Goal: Transaction & Acquisition: Purchase product/service

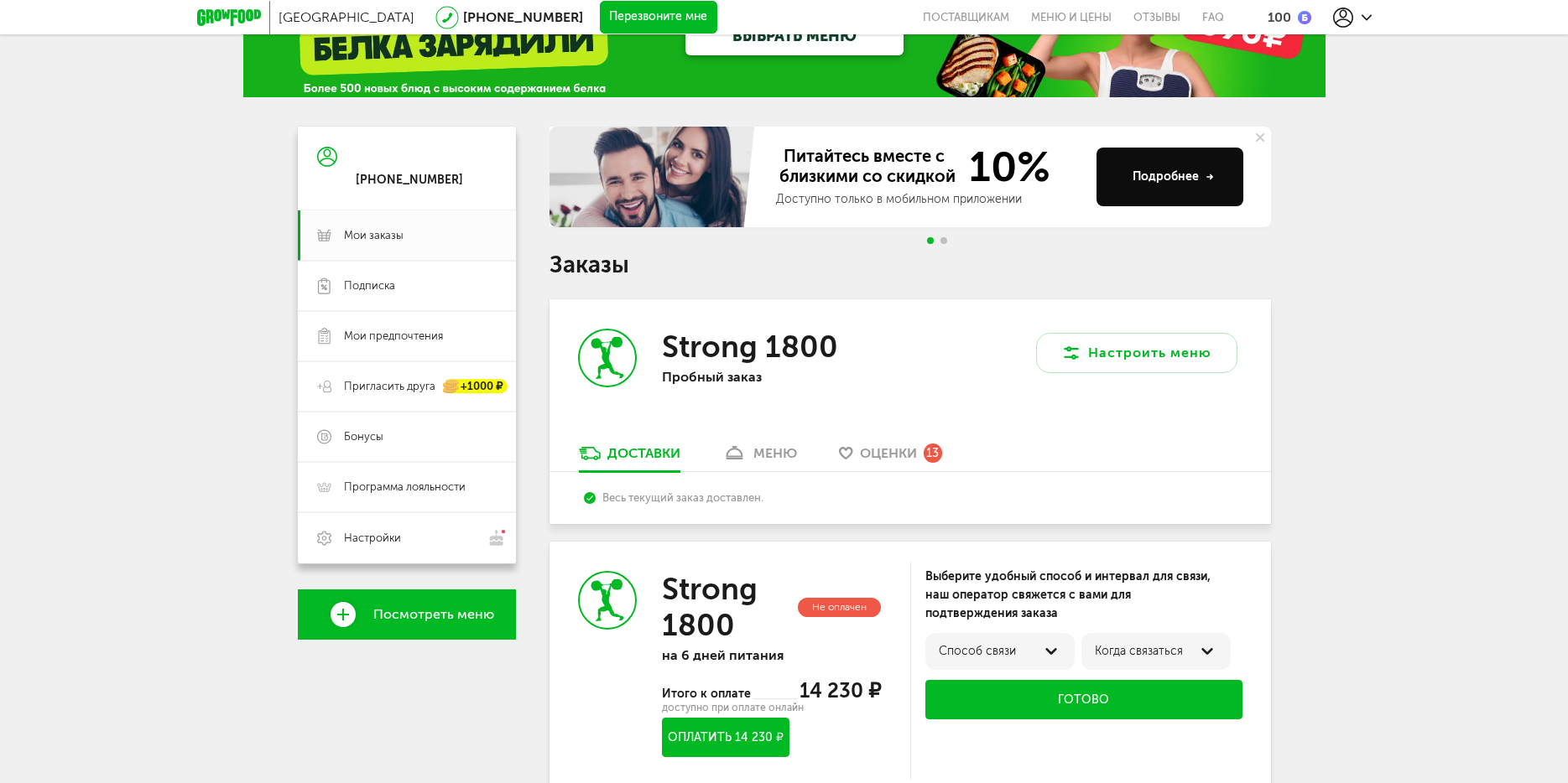
scroll to position [67, 0]
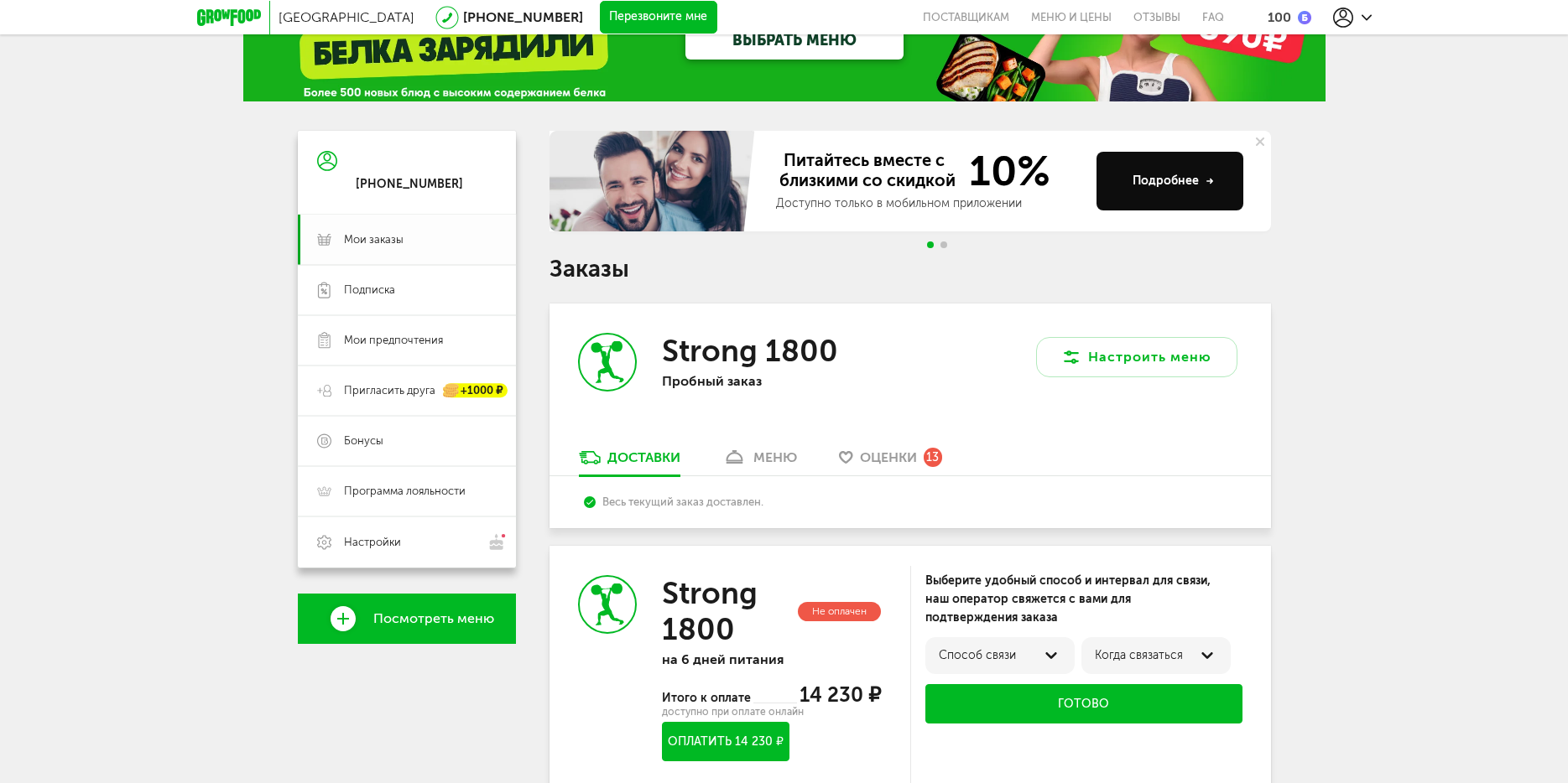
click at [400, 235] on span "Мои заказы" at bounding box center [373, 240] width 59 height 15
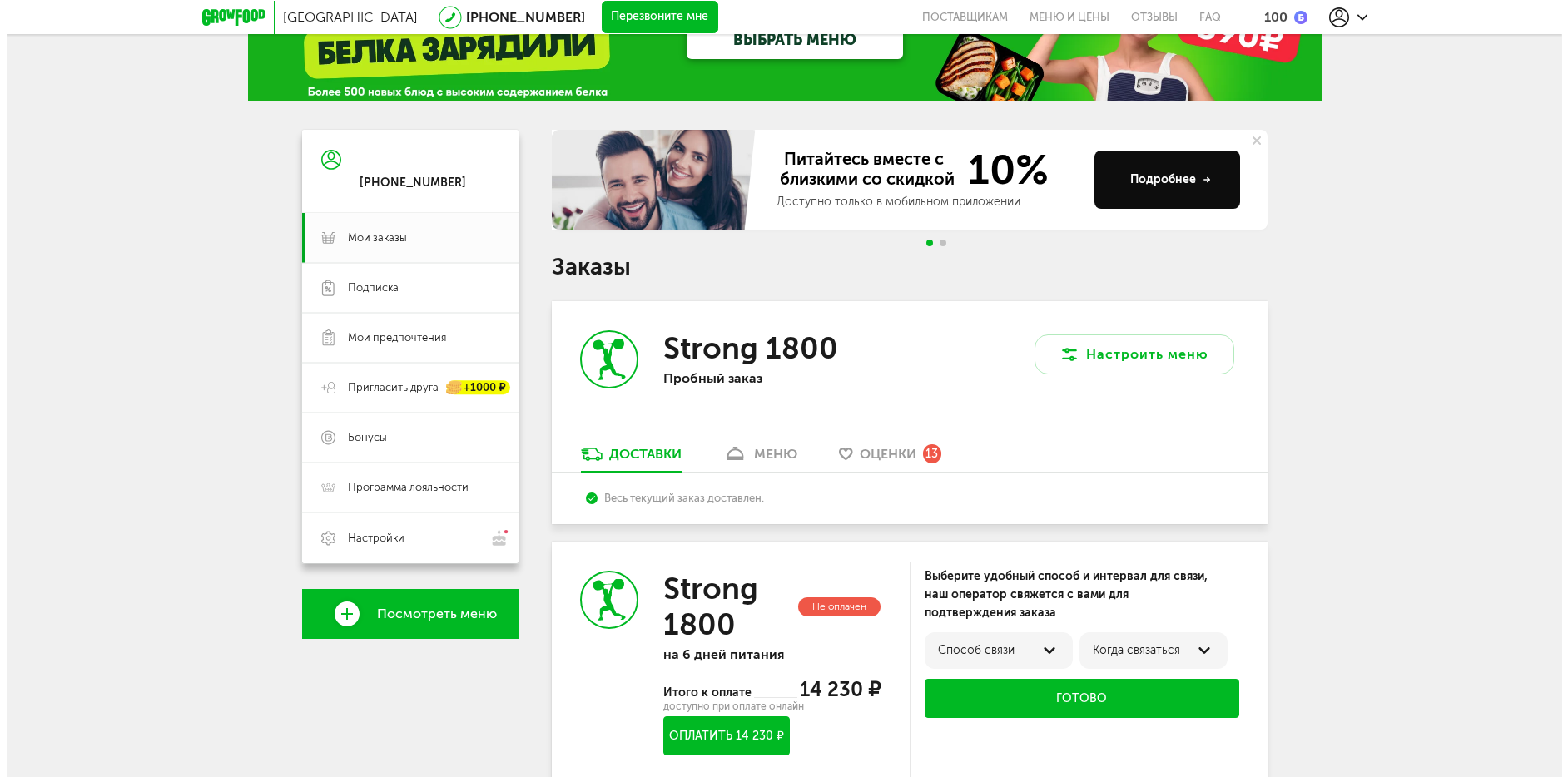
scroll to position [0, 0]
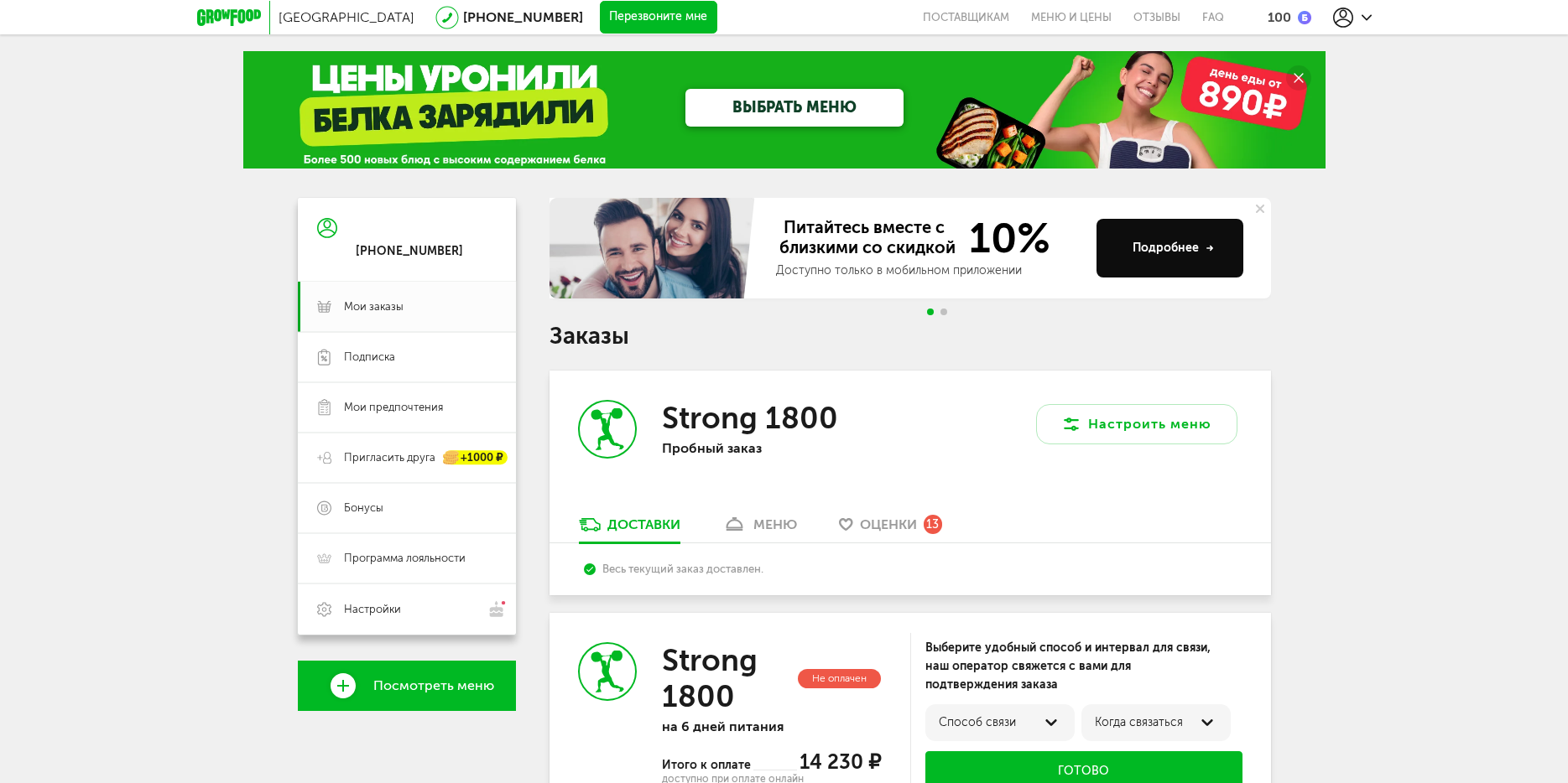
click at [737, 111] on link "ВЫБРАТЬ МЕНЮ" at bounding box center [795, 107] width 218 height 38
click at [815, 107] on link "ВЫБРАТЬ МЕНЮ" at bounding box center [795, 107] width 218 height 38
click at [930, 108] on div "ВЫБРАТЬ МЕНЮ" at bounding box center [795, 107] width 627 height 38
click at [860, 113] on link "ВЫБРАТЬ МЕНЮ" at bounding box center [795, 107] width 218 height 38
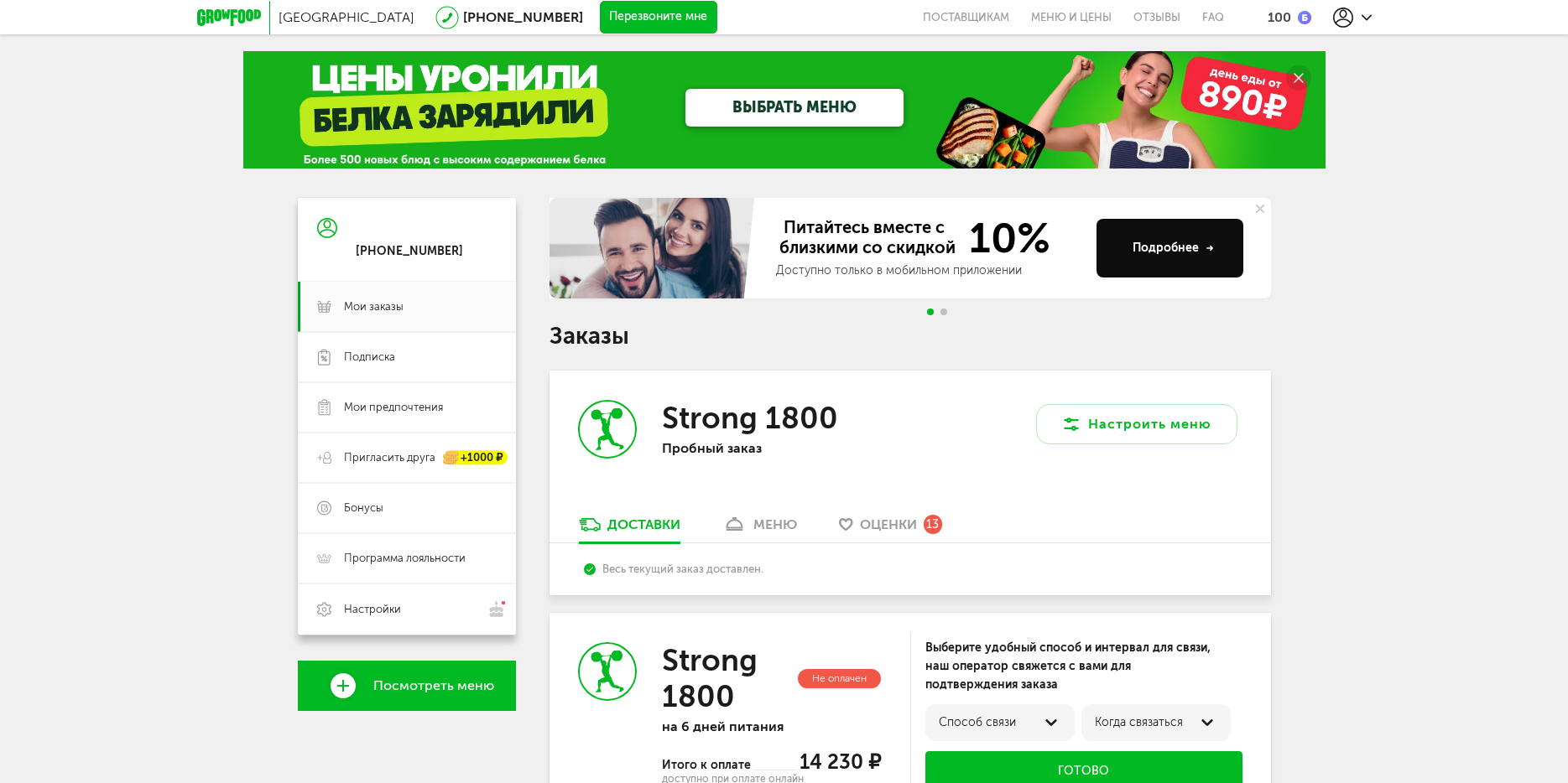
click at [860, 113] on link "ВЫБРАТЬ МЕНЮ" at bounding box center [795, 107] width 218 height 38
click at [1300, 72] on circle at bounding box center [1298, 78] width 25 height 25
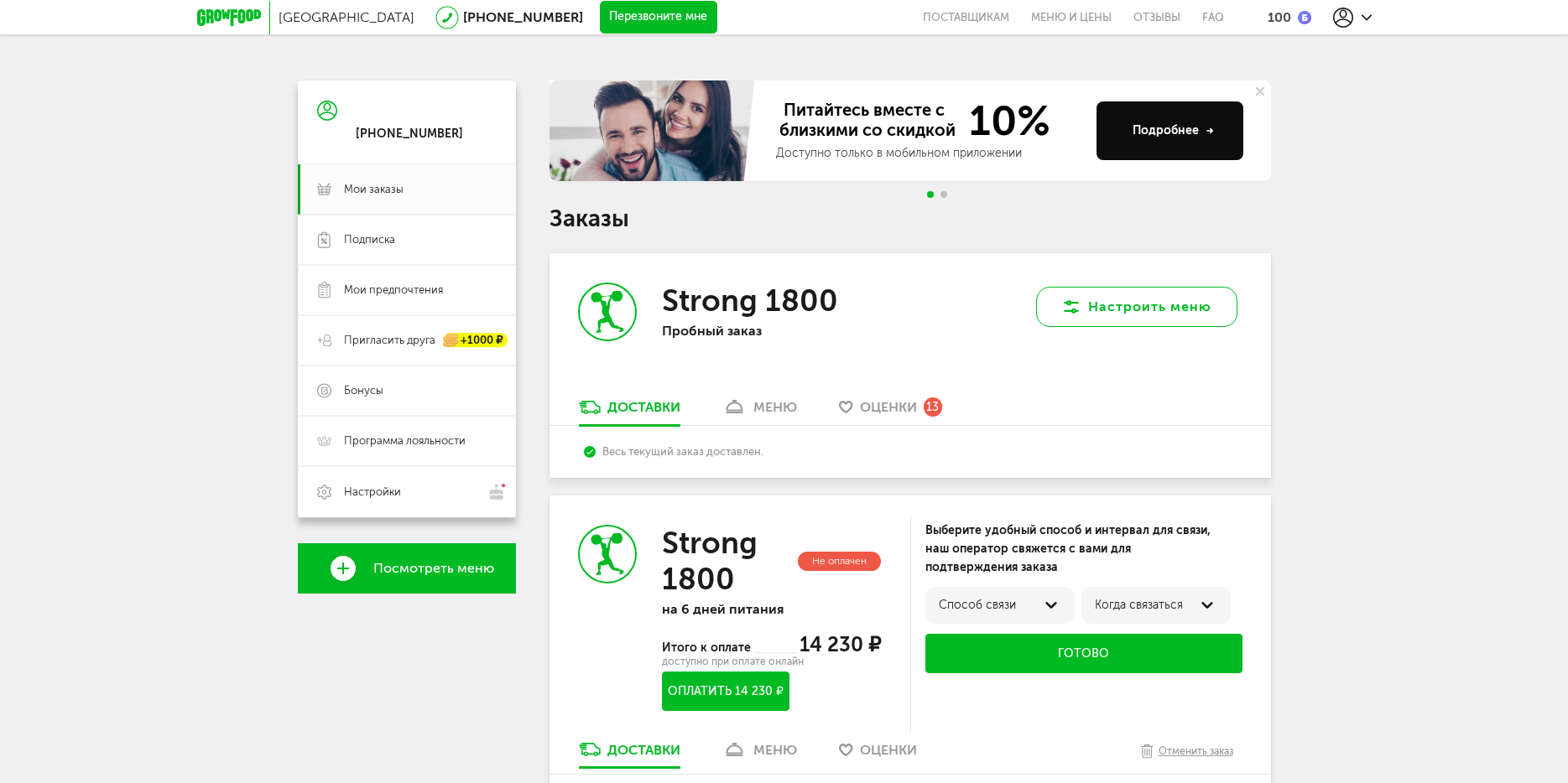
click at [1125, 300] on button "Настроить меню" at bounding box center [1136, 306] width 202 height 40
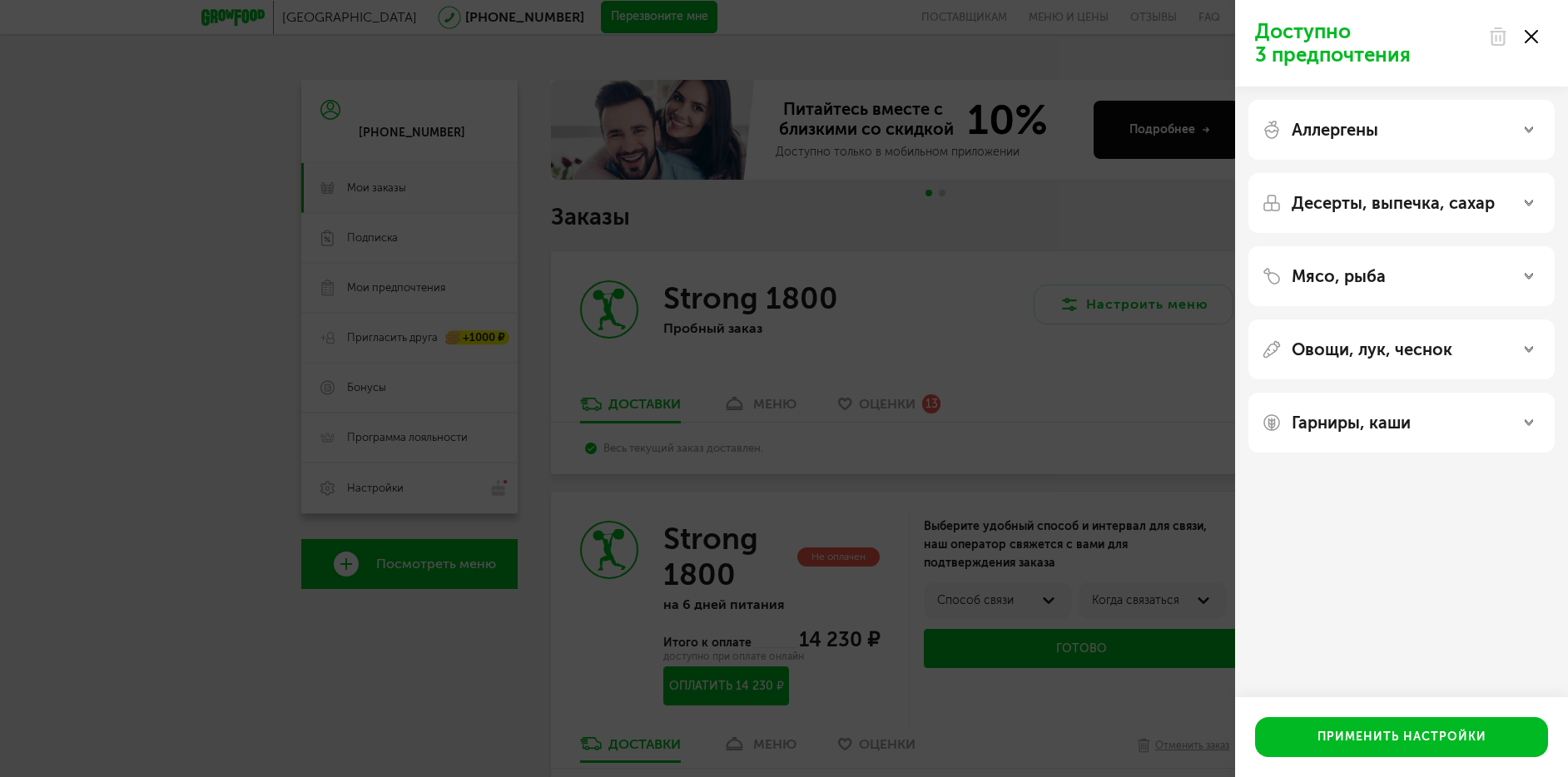
click at [1409, 270] on div "Мясо, рыба" at bounding box center [1401, 276] width 279 height 20
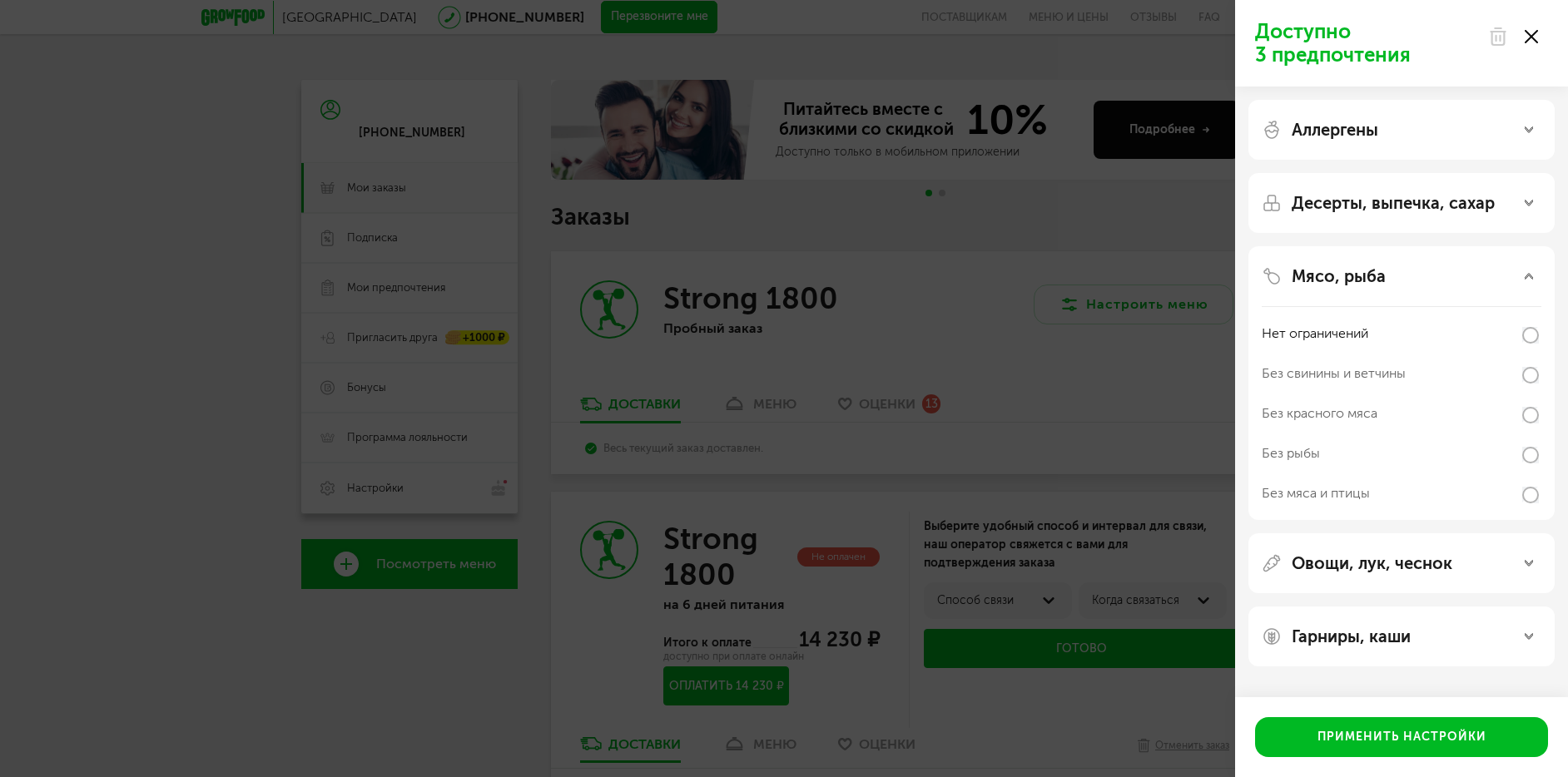
click at [1409, 270] on div "Мясо, рыба" at bounding box center [1401, 276] width 279 height 20
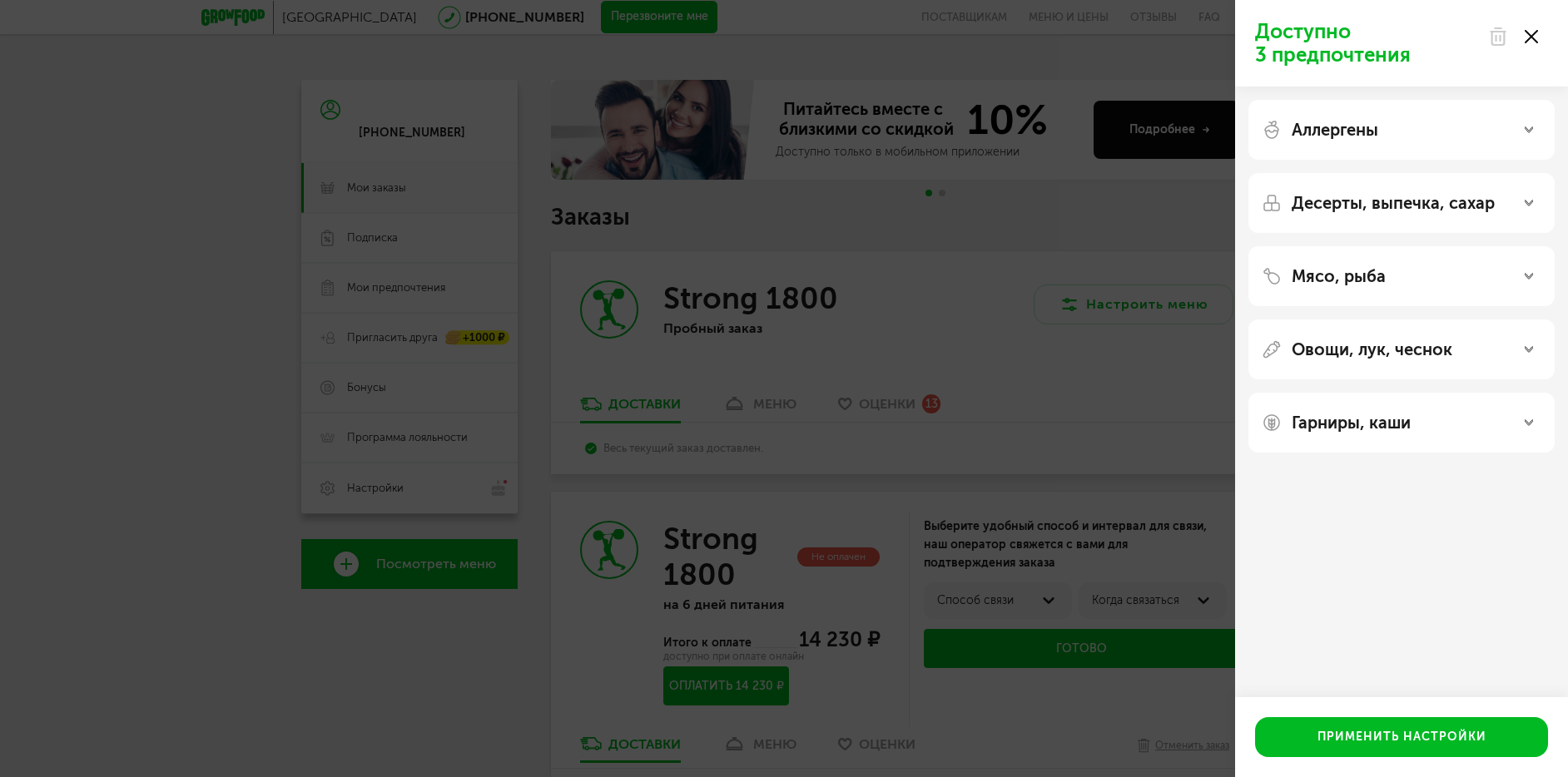
click at [1409, 270] on div "Мясо, рыба" at bounding box center [1401, 276] width 279 height 20
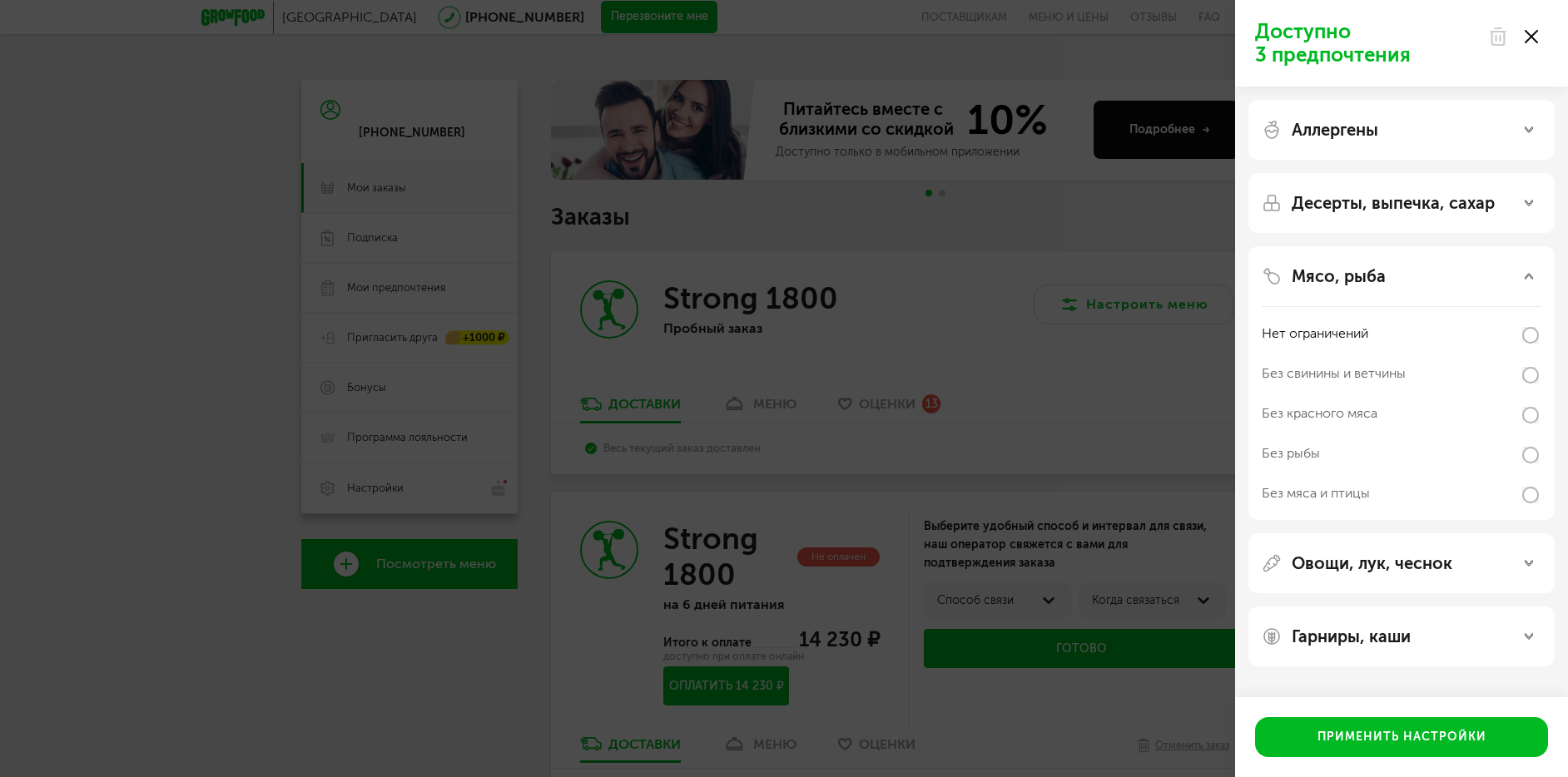
click at [1409, 270] on div "Мясо, рыба" at bounding box center [1401, 276] width 279 height 20
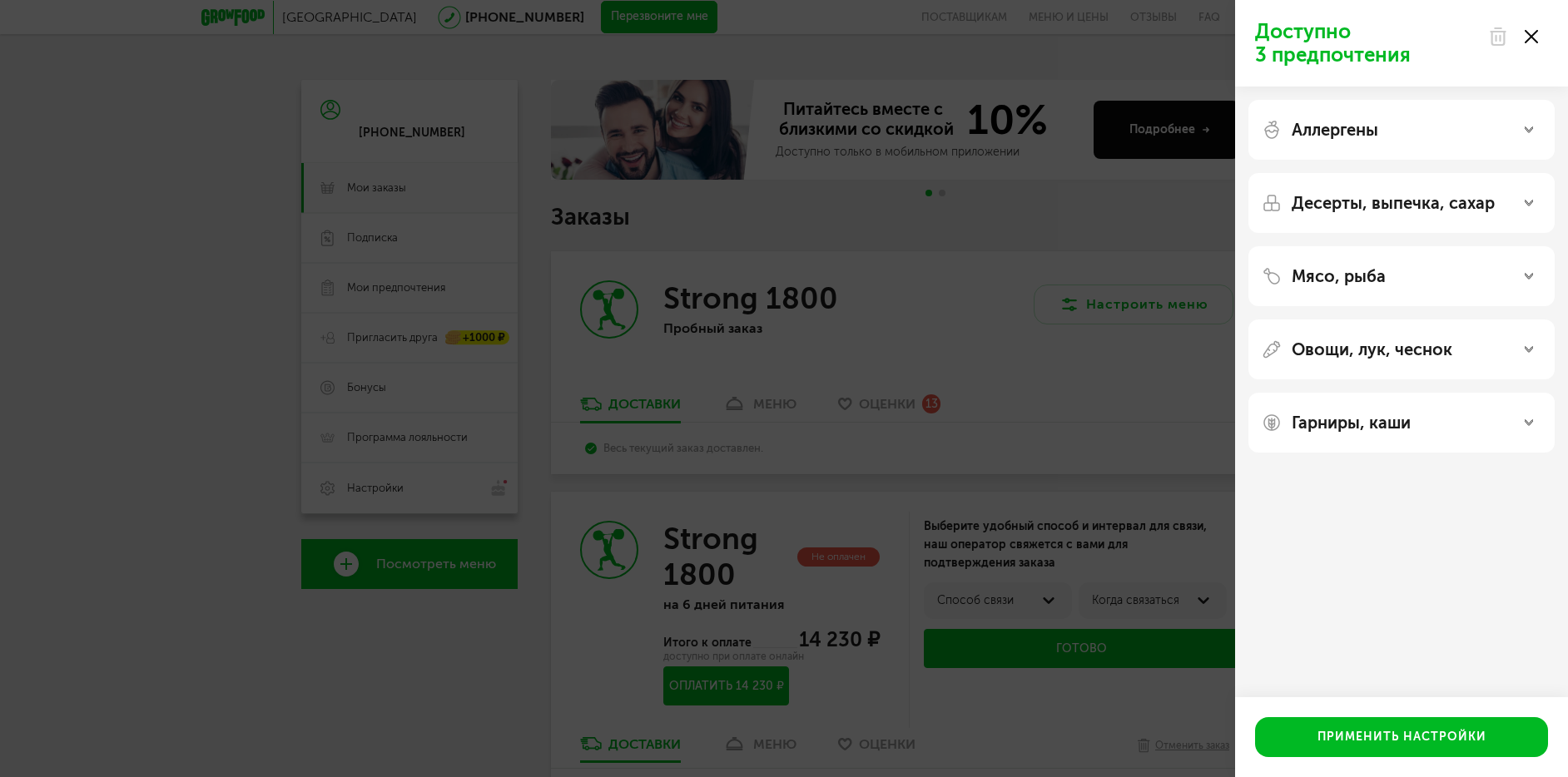
click at [1426, 356] on p "Овощи, лук, чеснок" at bounding box center [1372, 349] width 160 height 20
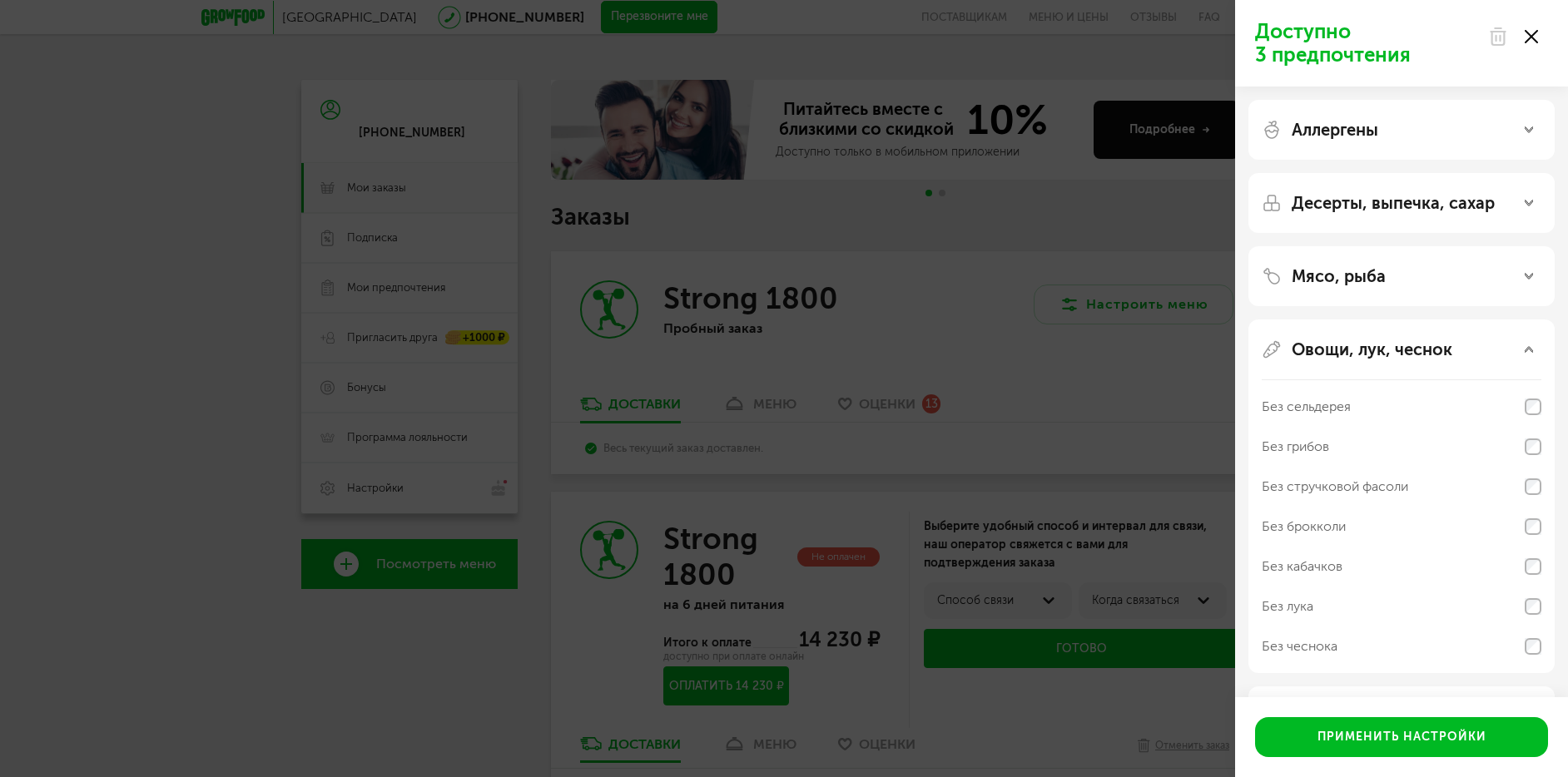
click at [1426, 356] on p "Овощи, лук, чеснок" at bounding box center [1372, 349] width 160 height 20
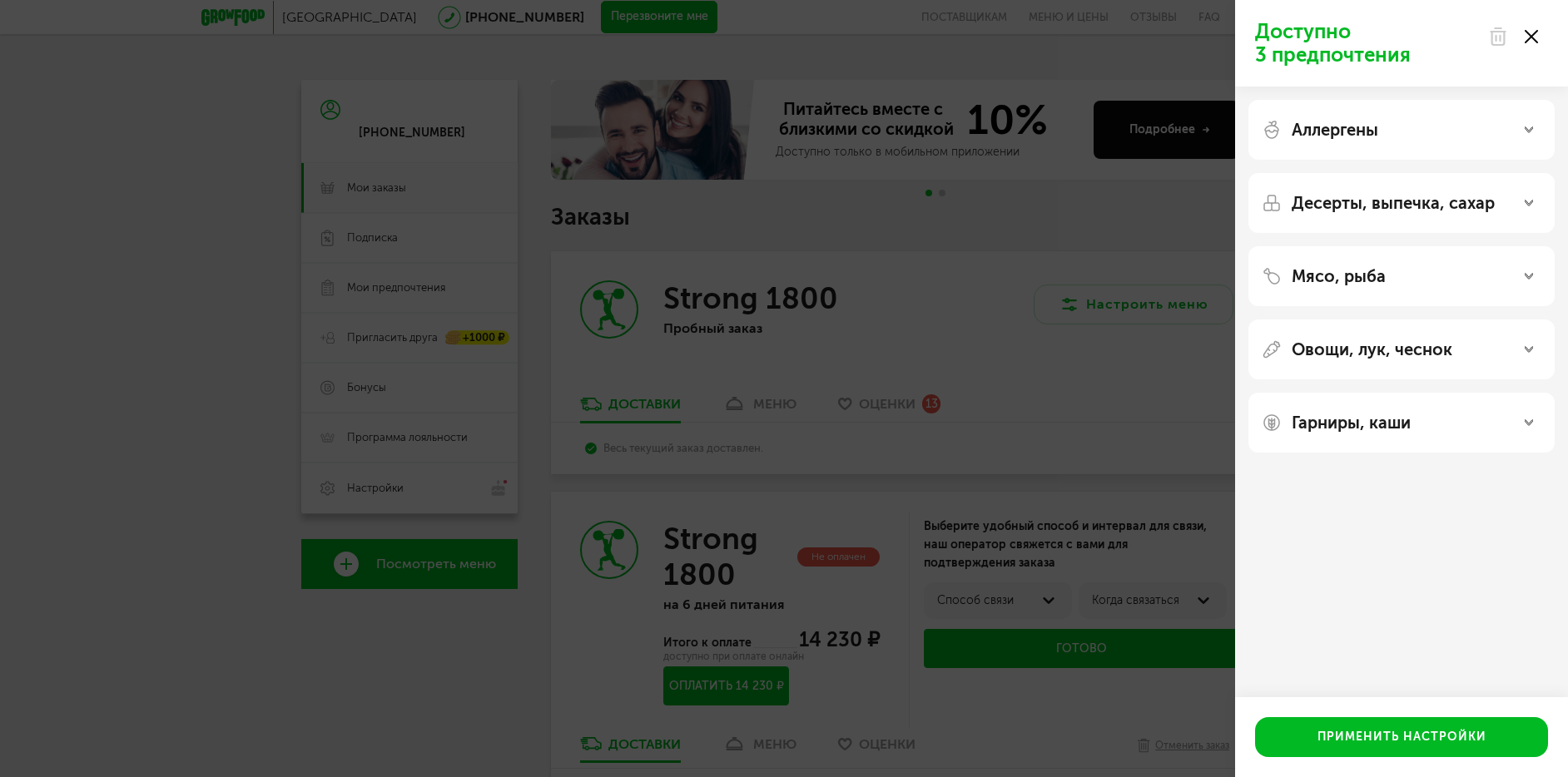
click at [1406, 415] on p "Гарниры, каши" at bounding box center [1350, 423] width 119 height 20
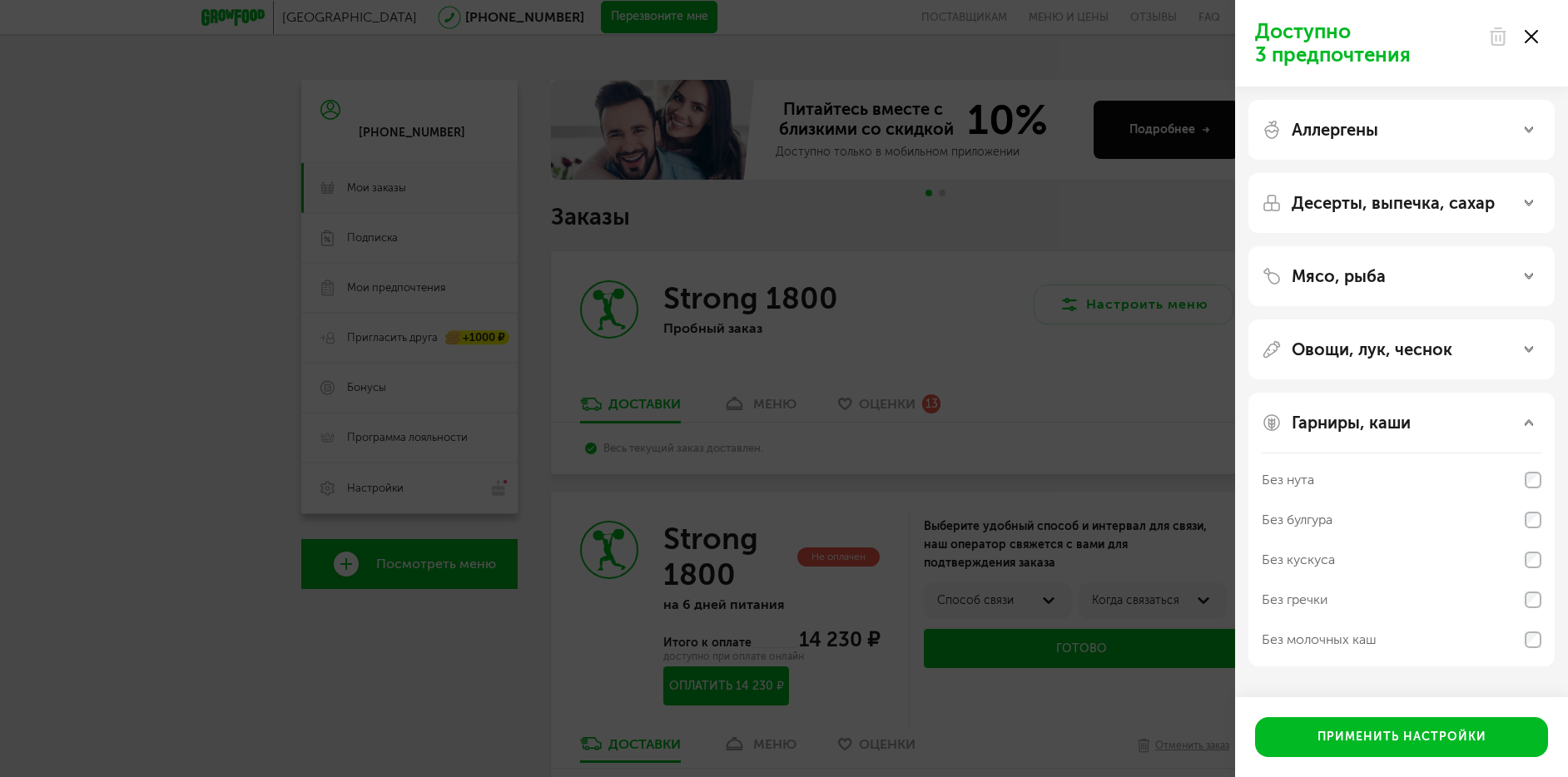
click at [1406, 415] on p "Гарниры, каши" at bounding box center [1350, 423] width 119 height 20
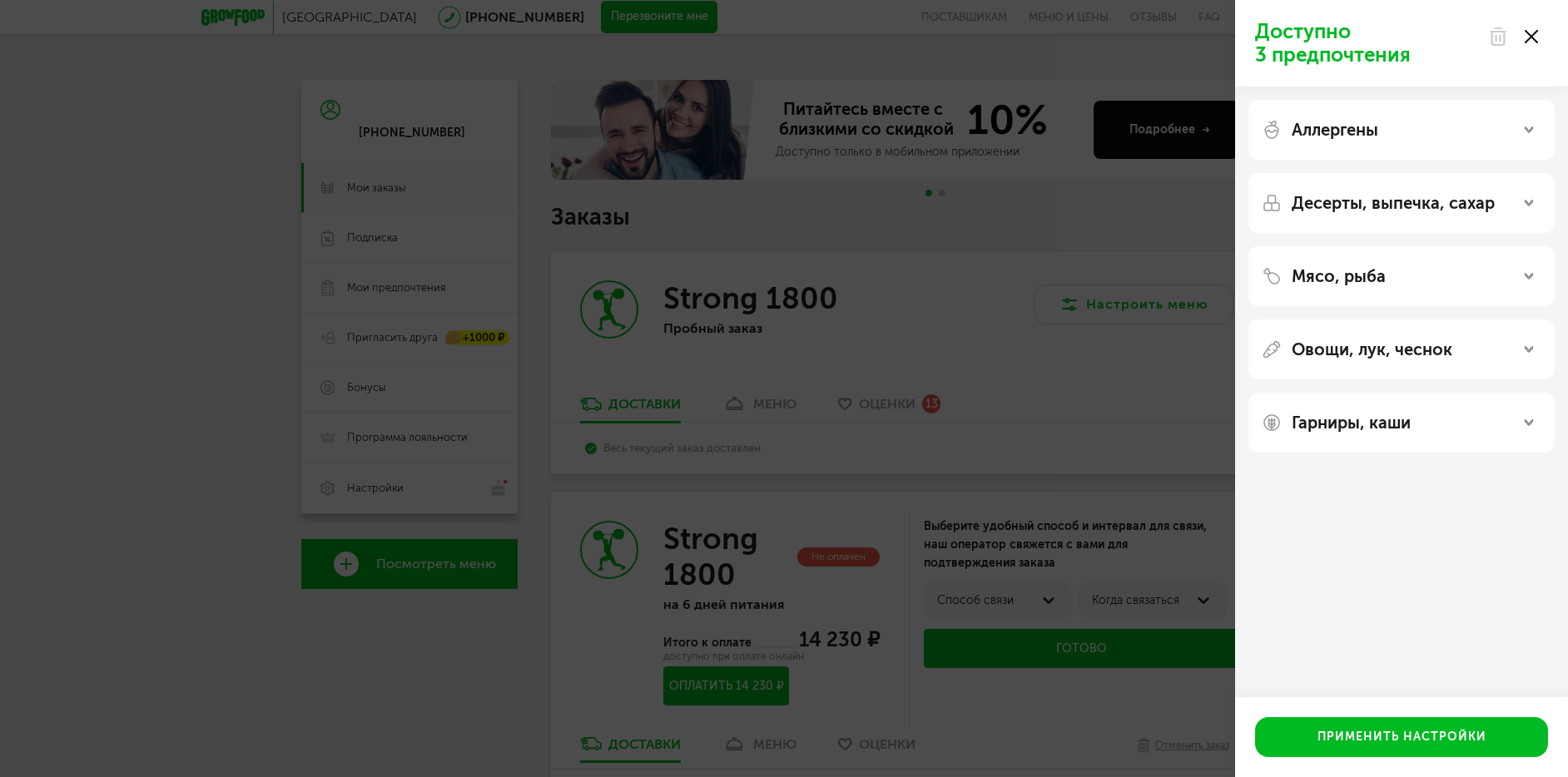
click at [1357, 129] on p "Аллергены" at bounding box center [1335, 130] width 86 height 20
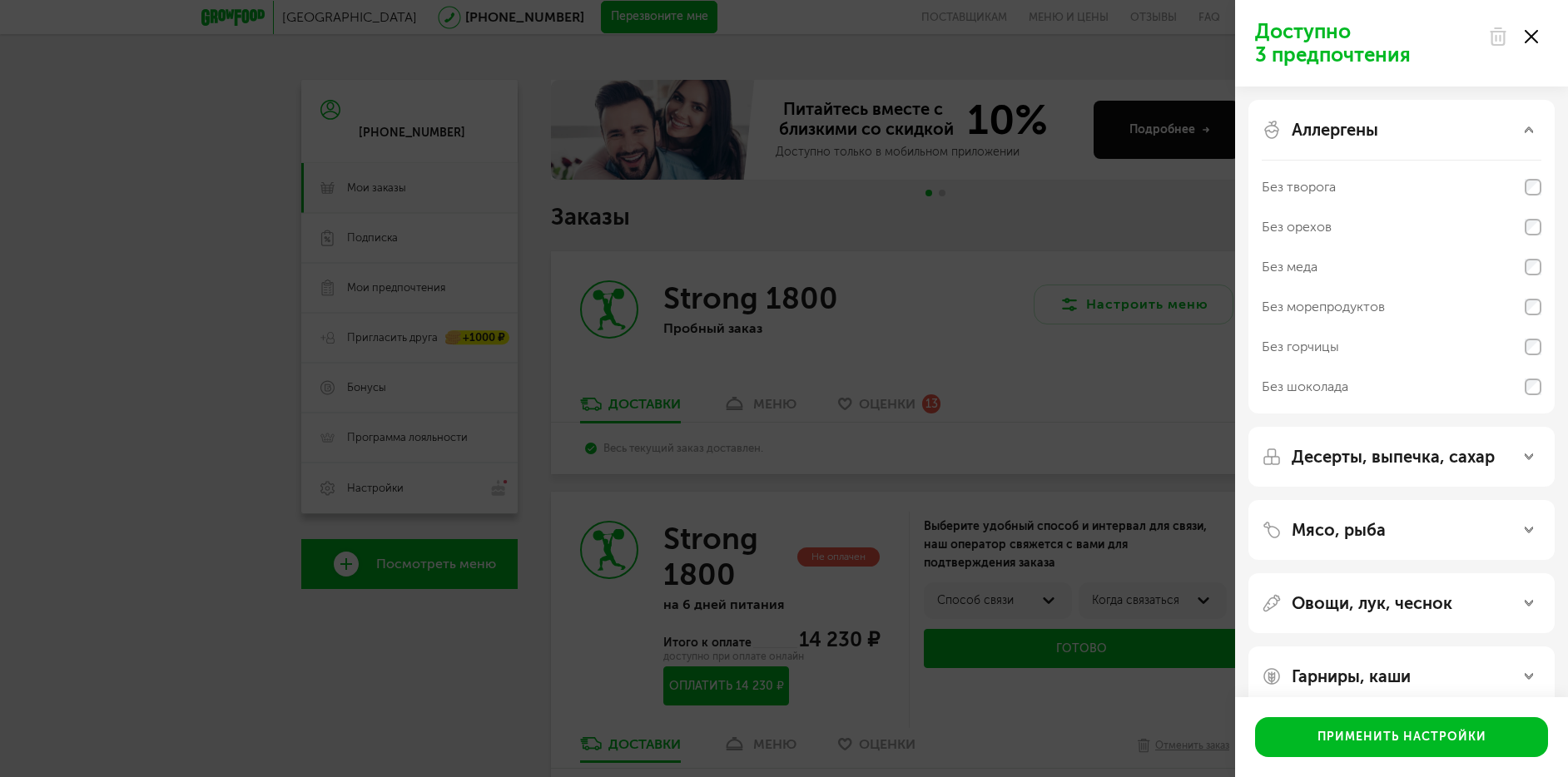
click at [1357, 129] on p "Аллергены" at bounding box center [1335, 130] width 86 height 20
